Goal: Information Seeking & Learning: Understand process/instructions

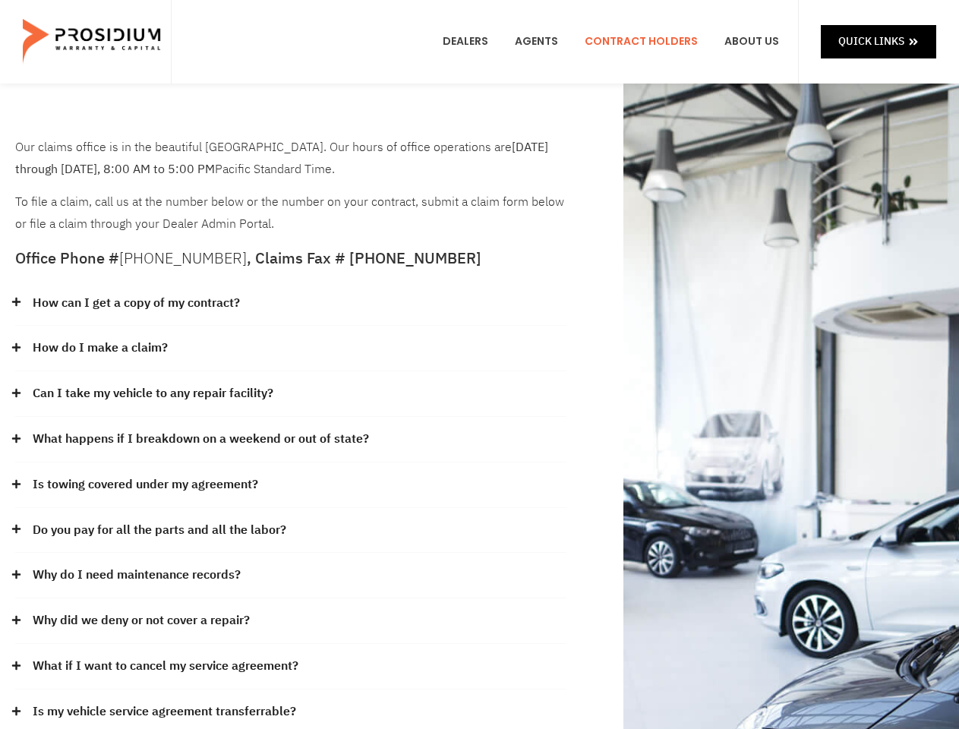
click at [479, 365] on div "How do I make a claim?" at bounding box center [290, 349] width 551 height 46
click at [291, 304] on div "How can I get a copy of my contract?" at bounding box center [290, 304] width 551 height 46
click at [135, 303] on link "How can I get a copy of my contract?" at bounding box center [136, 303] width 207 height 22
click at [291, 349] on div "How do I make a claim?" at bounding box center [290, 349] width 551 height 46
click at [100, 348] on link "How do I make a claim?" at bounding box center [100, 348] width 135 height 22
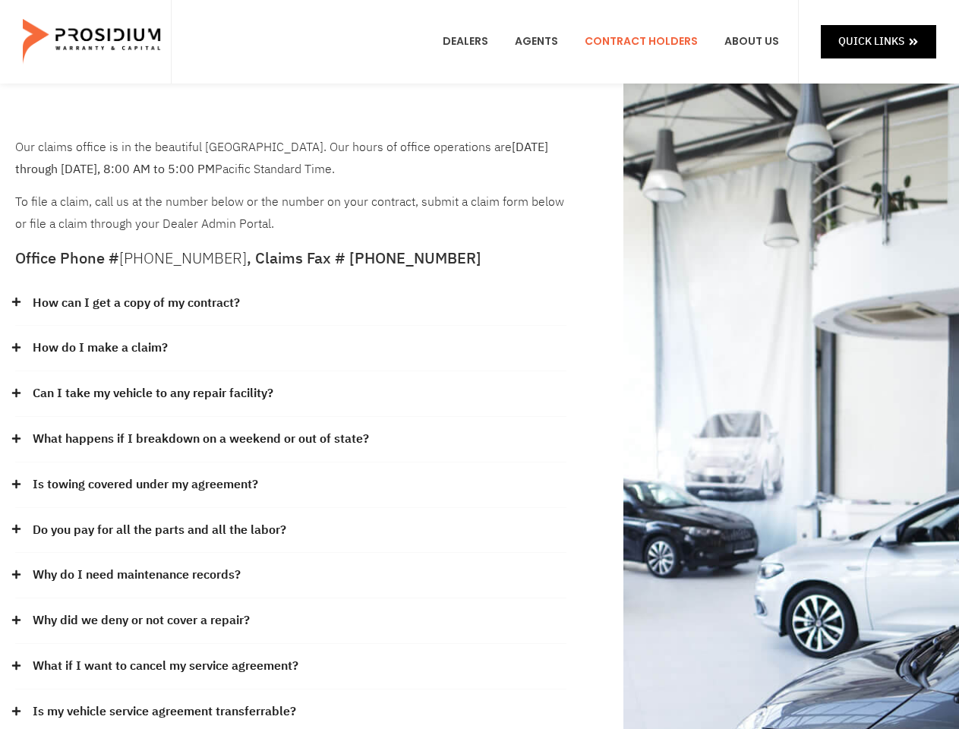
click at [291, 394] on div "Can I take my vehicle to any repair facility?" at bounding box center [290, 394] width 551 height 46
click at [153, 393] on link "Can I take my vehicle to any repair facility?" at bounding box center [153, 394] width 241 height 22
click at [291, 440] on link "What happens if I breakdown on a weekend or out of state?" at bounding box center [201, 439] width 336 height 22
click at [199, 439] on link "What happens if I breakdown on a weekend or out of state?" at bounding box center [201, 439] width 336 height 22
click at [291, 485] on div "Is towing covered under my agreement?" at bounding box center [290, 486] width 551 height 46
